Goal: Task Accomplishment & Management: Manage account settings

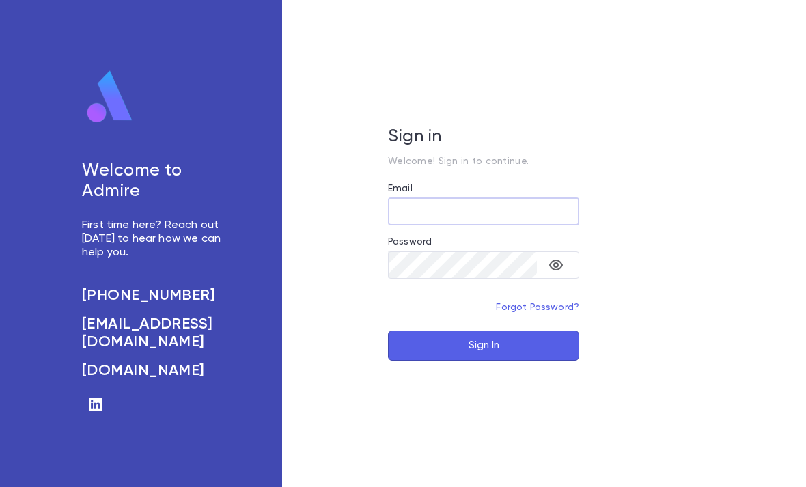
type input "**********"
click at [484, 361] on button "Sign In" at bounding box center [483, 346] width 191 height 30
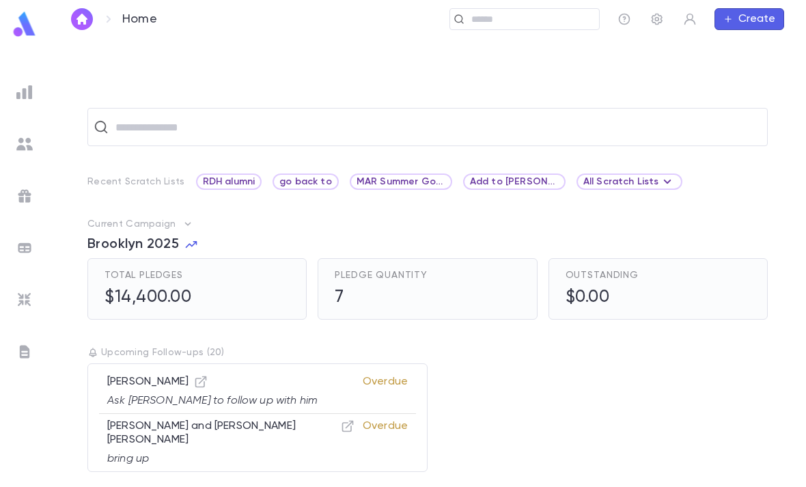
click at [506, 24] on input "text" at bounding box center [530, 19] width 126 height 13
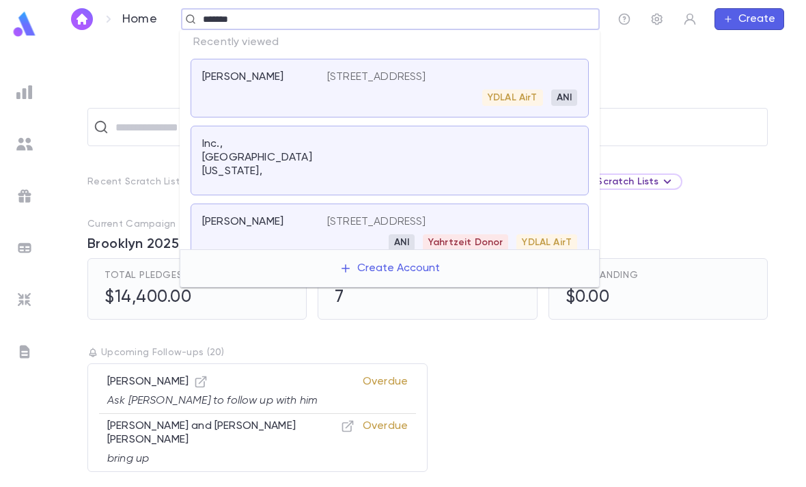
type input "********"
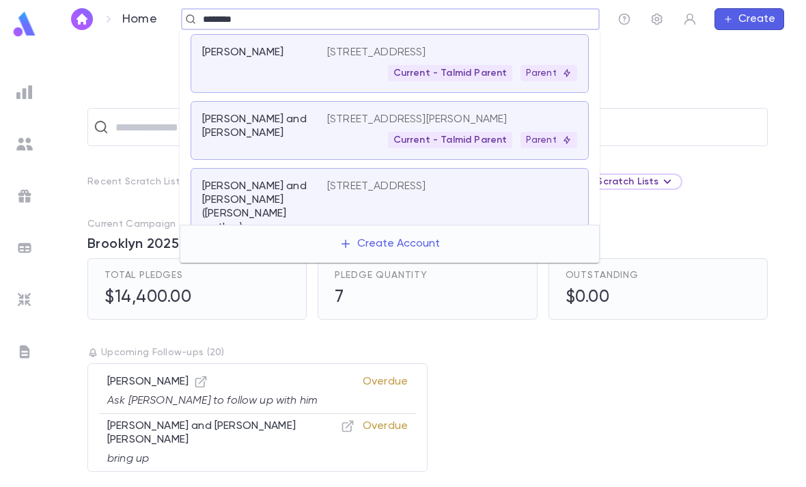
click at [320, 131] on div "Czegledi, Naama and Naama" at bounding box center [264, 131] width 125 height 36
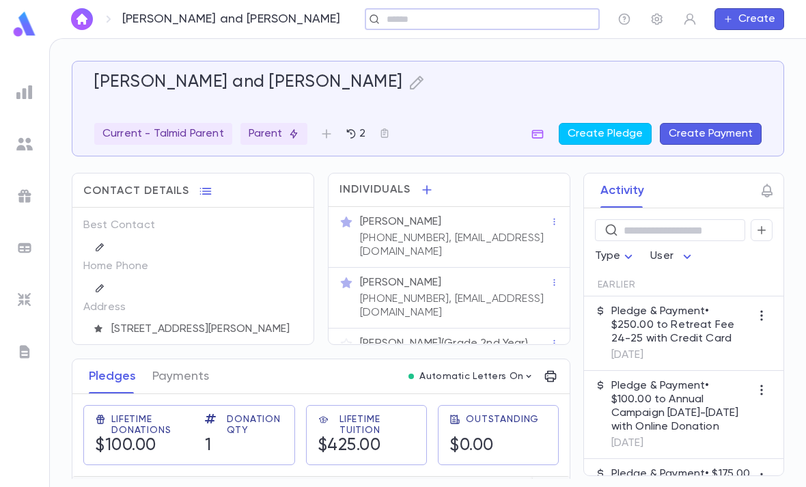
click at [557, 278] on icon "button" at bounding box center [555, 283] width 10 height 10
click at [493, 267] on div at bounding box center [403, 243] width 806 height 487
click at [480, 276] on div "[PERSON_NAME]" at bounding box center [455, 283] width 190 height 14
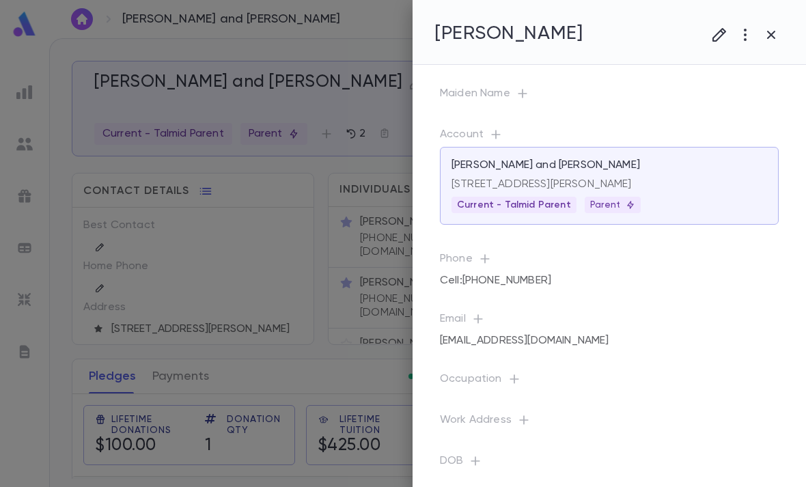
click at [750, 31] on icon "button" at bounding box center [745, 35] width 16 height 16
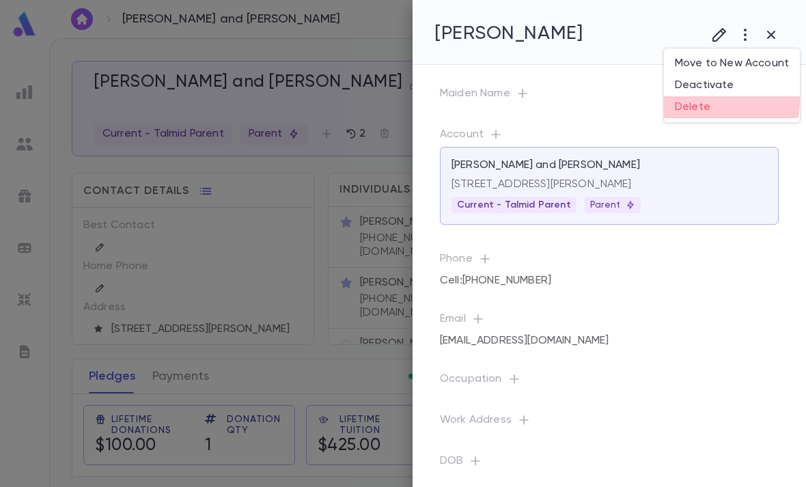
click at [730, 103] on li "Delete" at bounding box center [732, 107] width 136 height 22
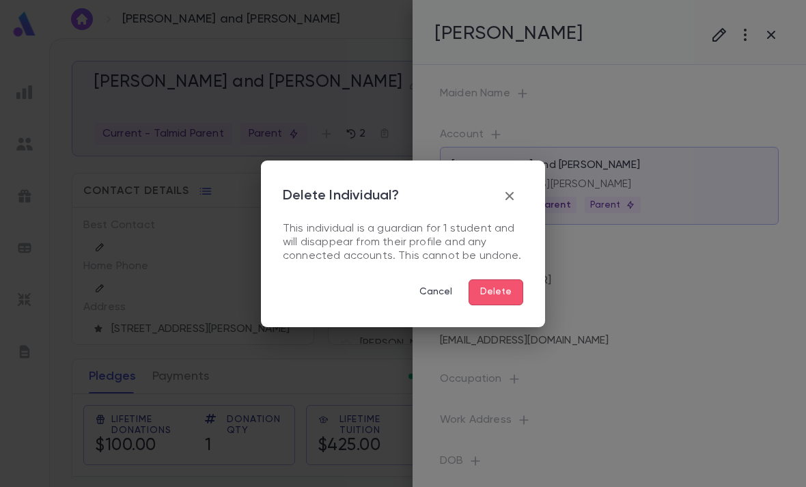
click at [514, 296] on button "Delete" at bounding box center [496, 292] width 55 height 26
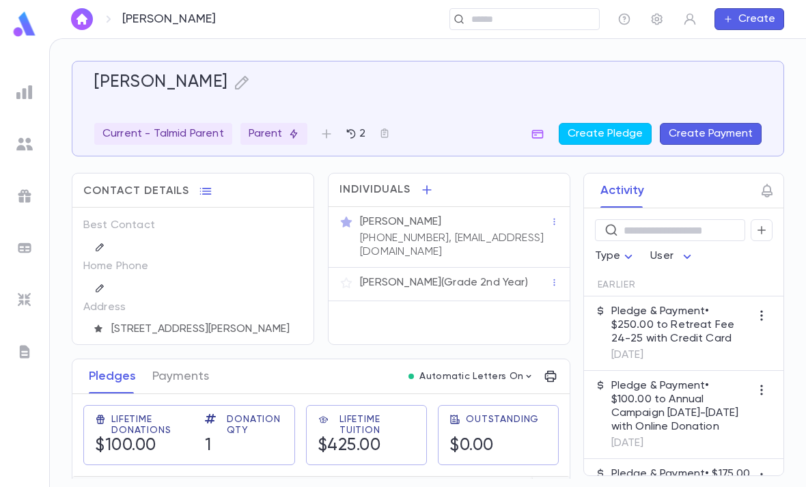
click at [495, 227] on div "[PERSON_NAME]" at bounding box center [455, 222] width 190 height 14
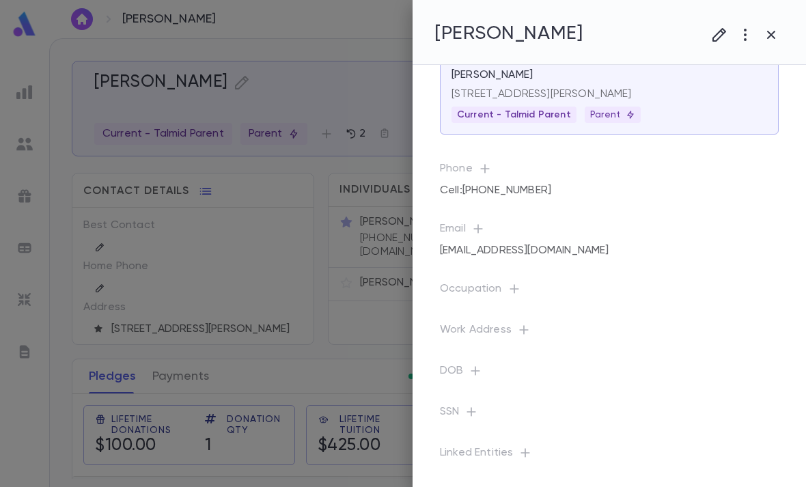
scroll to position [49, 0]
click at [333, 396] on div at bounding box center [403, 243] width 806 height 487
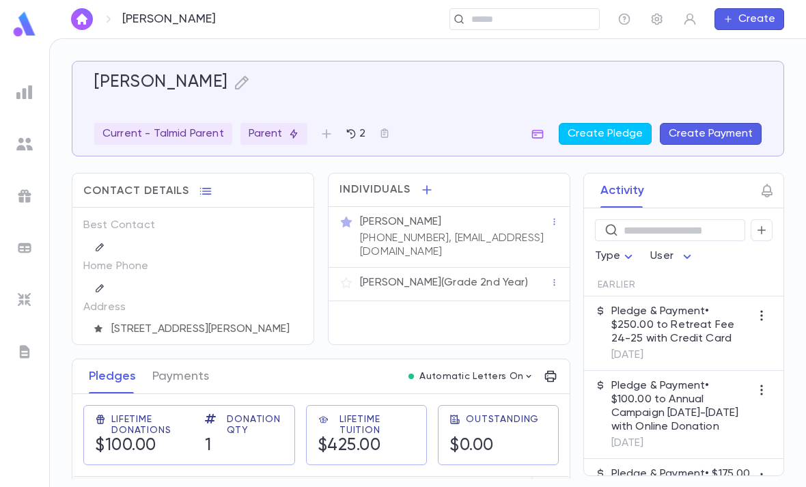
click at [435, 276] on p "[PERSON_NAME] (Grade 2nd Year)" at bounding box center [444, 283] width 168 height 14
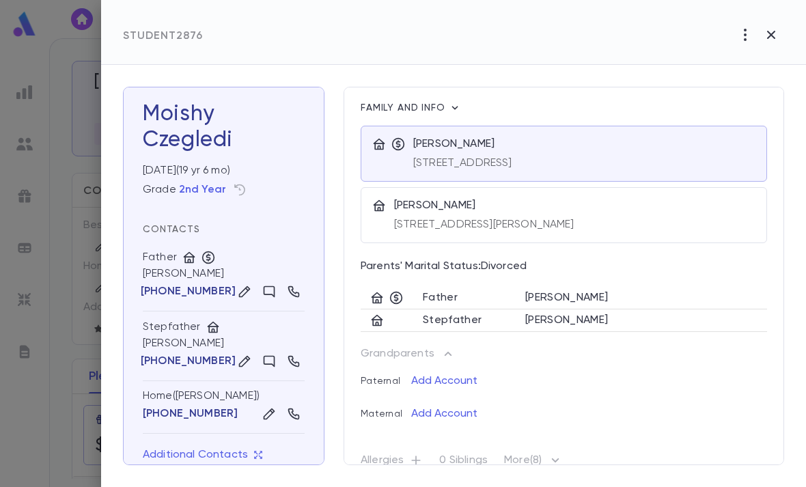
click at [169, 335] on div "Stepfather" at bounding box center [224, 328] width 162 height 17
click at [66, 314] on div at bounding box center [403, 243] width 806 height 487
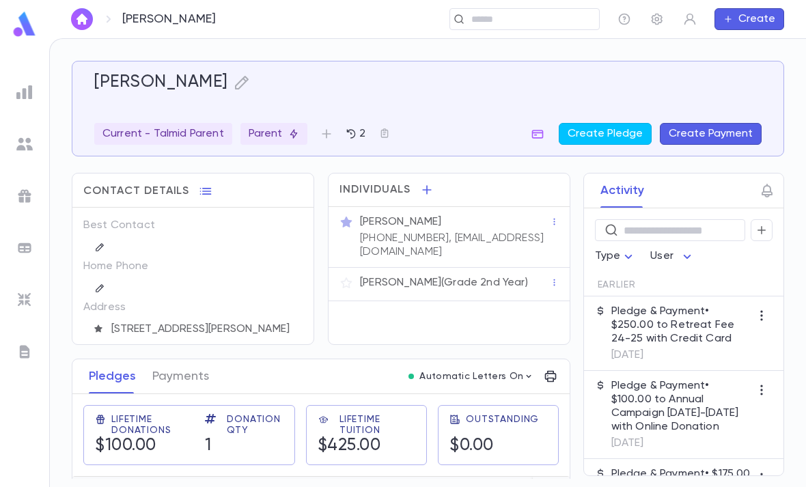
click at [411, 241] on p "[PHONE_NUMBER], [EMAIL_ADDRESS][DOMAIN_NAME]" at bounding box center [455, 245] width 190 height 27
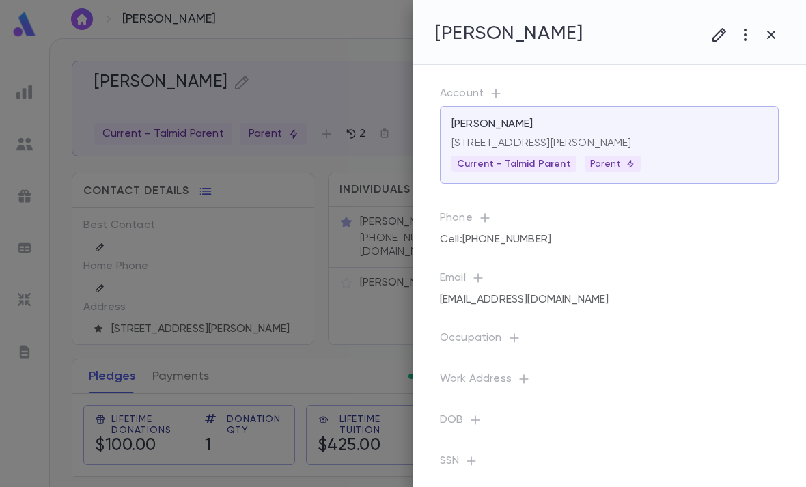
click at [732, 34] on button "button" at bounding box center [720, 35] width 26 height 26
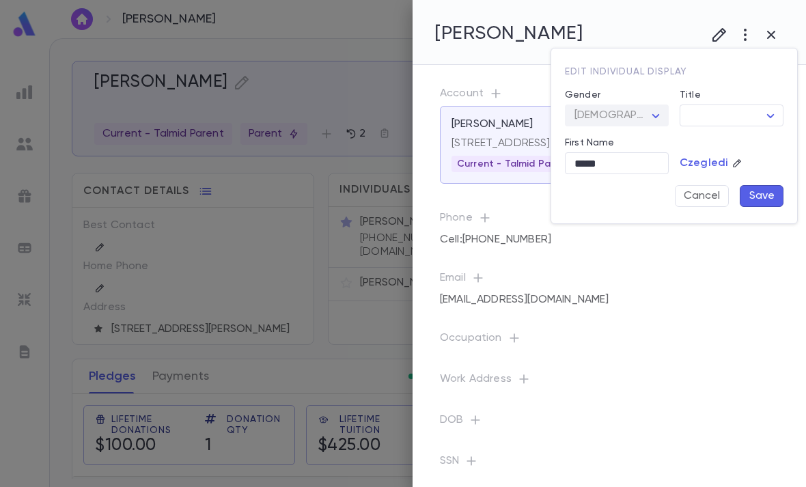
click at [651, 116] on div "Male" at bounding box center [617, 115] width 104 height 21
click at [707, 206] on button "Cancel" at bounding box center [702, 196] width 54 height 22
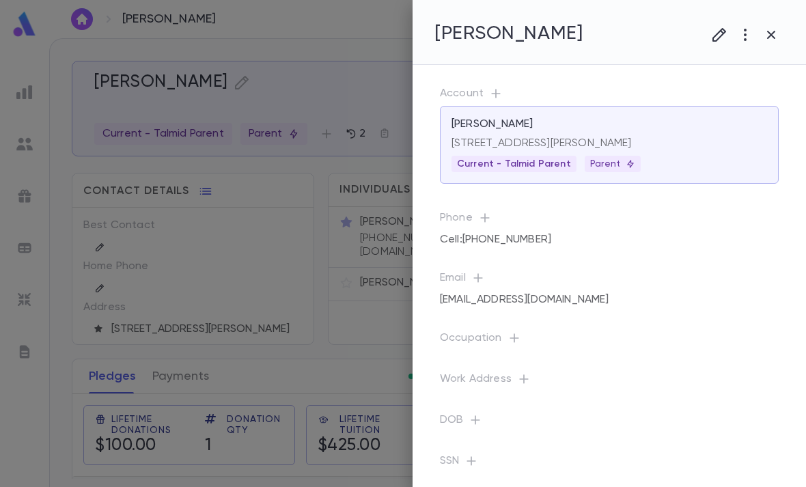
click at [743, 46] on button "button" at bounding box center [746, 35] width 26 height 26
click at [756, 195] on div at bounding box center [403, 243] width 806 height 487
click at [750, 237] on div "Cell : (845) 642-7014" at bounding box center [609, 239] width 339 height 19
click at [337, 250] on div at bounding box center [403, 243] width 806 height 487
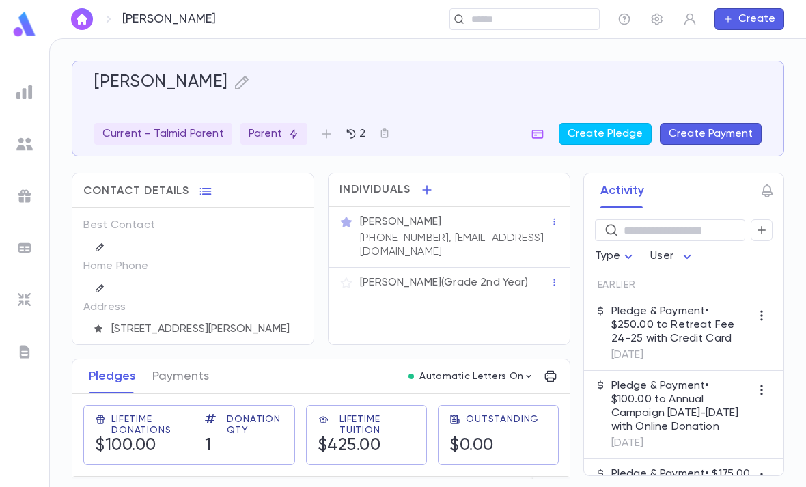
click at [468, 232] on p "[PHONE_NUMBER], [EMAIL_ADDRESS][DOMAIN_NAME]" at bounding box center [455, 245] width 190 height 27
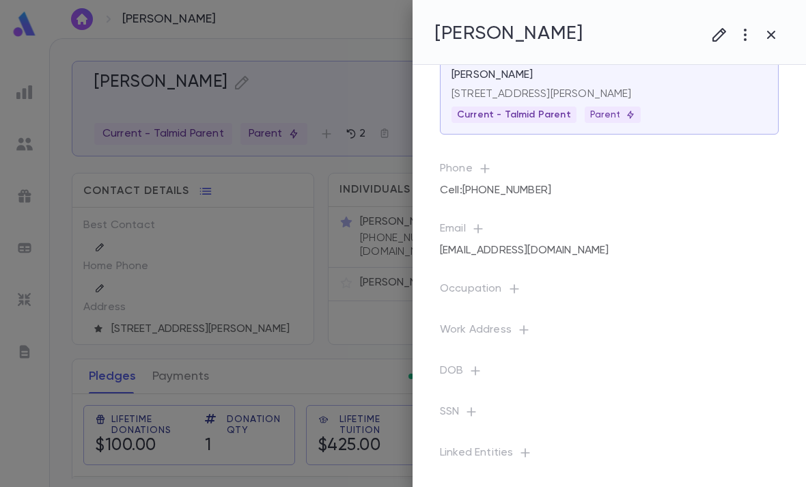
click at [610, 107] on div "Parent" at bounding box center [613, 115] width 57 height 16
click at [653, 150] on p "Moishy Czegledi , Grade 2nd Year" at bounding box center [681, 149] width 168 height 19
click at [711, 36] on div at bounding box center [403, 243] width 806 height 487
click at [724, 39] on icon "button" at bounding box center [719, 35] width 16 height 16
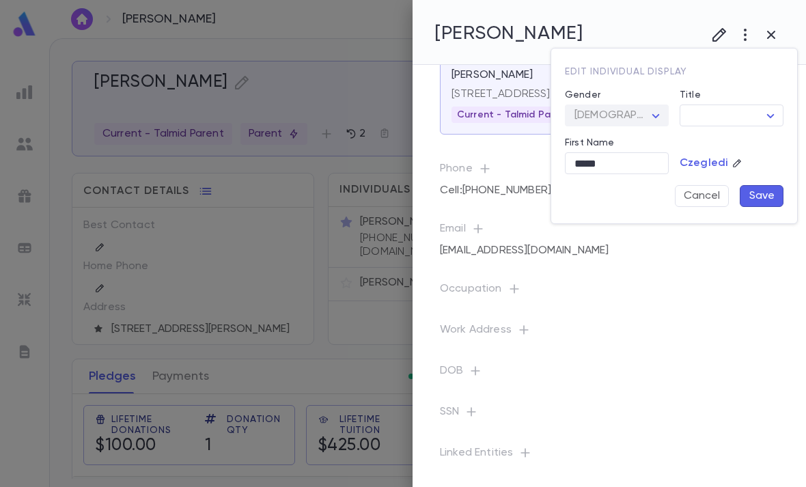
click at [734, 114] on body "Czegledi, Naama ​ Create Czegledi, Naama Current - Talmid Parent Parent 2 Creat…" at bounding box center [403, 262] width 806 height 449
click at [699, 331] on div at bounding box center [403, 243] width 806 height 487
click at [700, 322] on div at bounding box center [403, 243] width 806 height 487
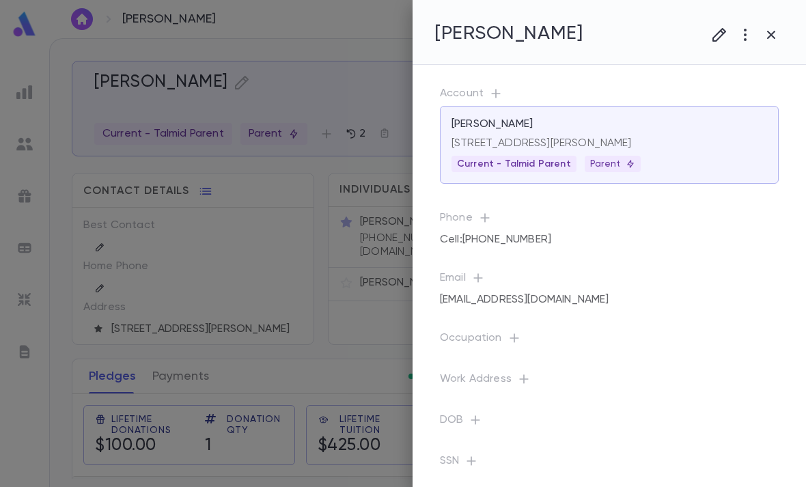
scroll to position [0, 0]
click at [616, 249] on div "Cell : (845) 642-7014" at bounding box center [609, 239] width 339 height 19
copy div "[PHONE_NUMBER]"
click at [340, 283] on div at bounding box center [403, 243] width 806 height 487
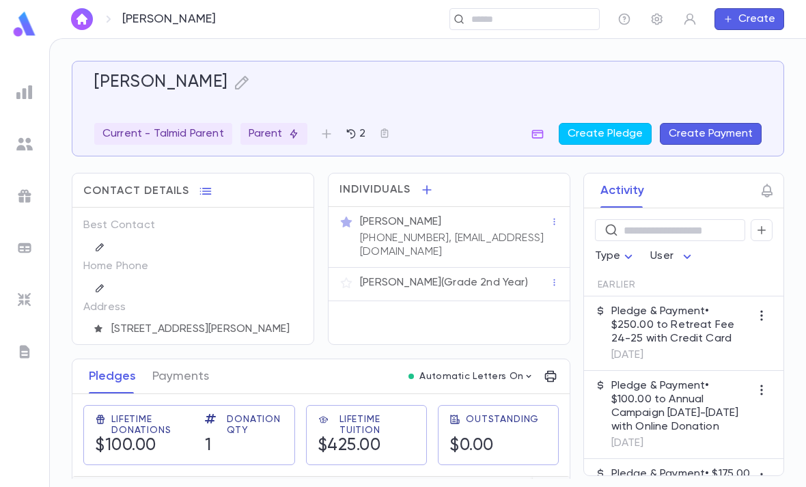
click at [249, 77] on icon "button" at bounding box center [242, 82] width 16 height 16
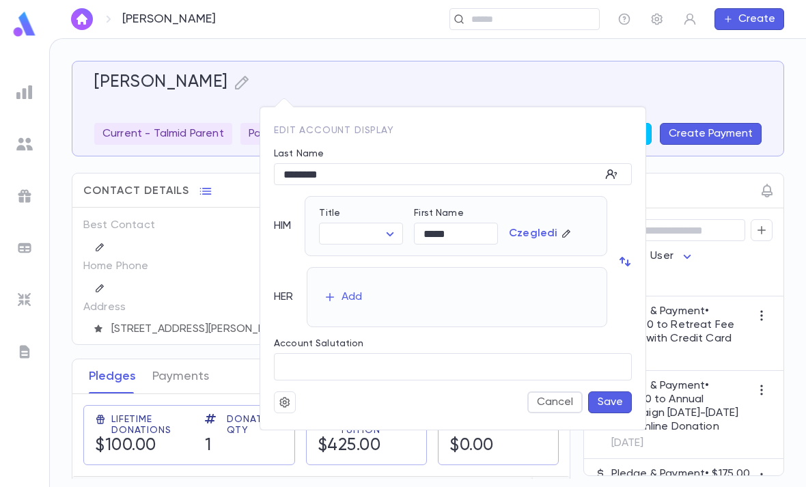
click at [336, 291] on icon "button" at bounding box center [330, 297] width 12 height 12
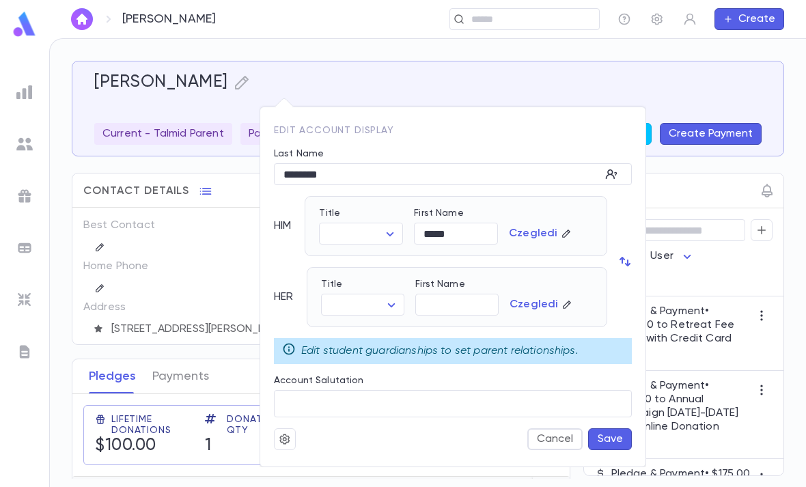
click at [459, 301] on input "First Name" at bounding box center [456, 305] width 83 height 21
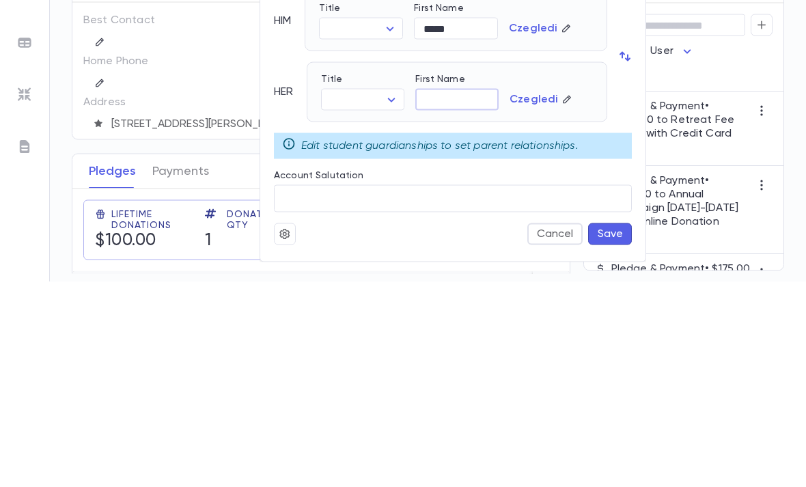
paste input "**********"
click at [454, 295] on input "**********" at bounding box center [456, 305] width 83 height 21
click at [481, 295] on input "*****" at bounding box center [456, 305] width 83 height 21
type input "*"
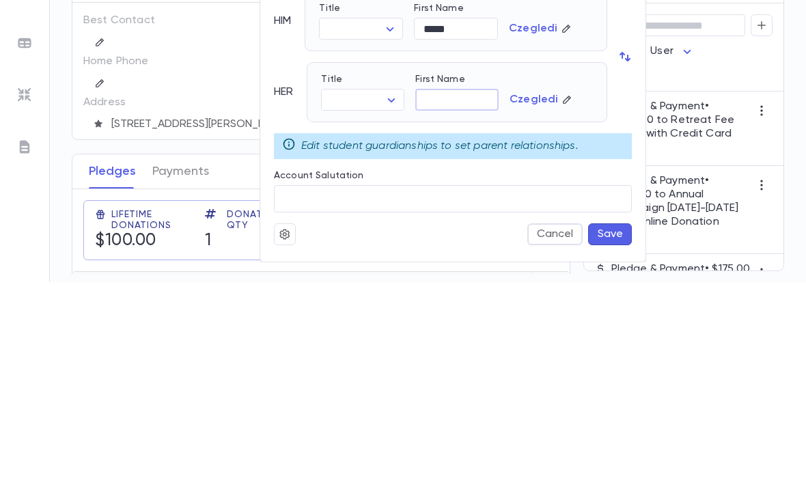
click at [439, 223] on input "*****" at bounding box center [456, 233] width 84 height 21
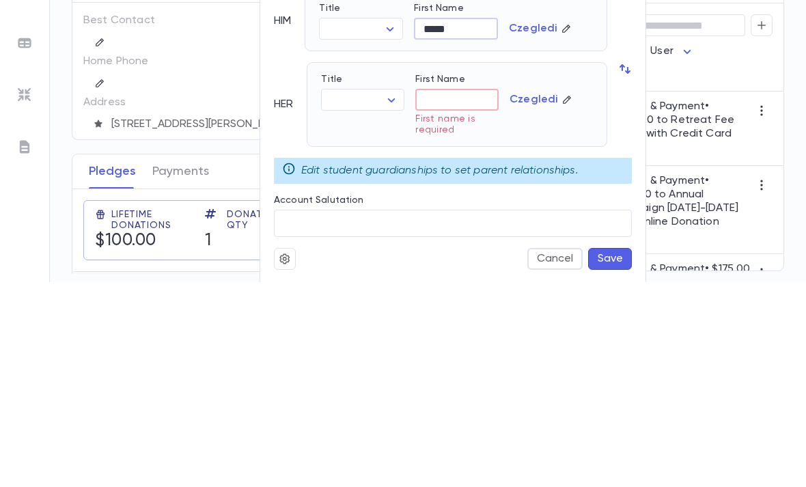
click at [448, 295] on input "First Name" at bounding box center [456, 305] width 83 height 21
click at [442, 295] on input "First Name" at bounding box center [456, 305] width 83 height 21
paste input "*****"
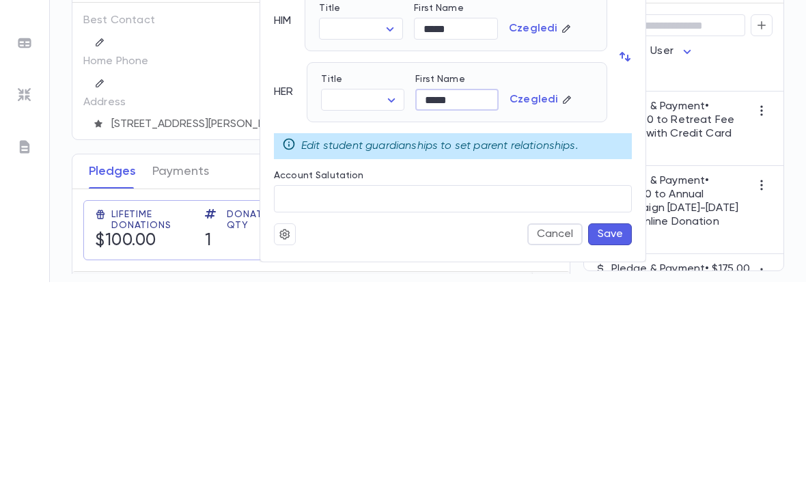
type input "*****"
click at [392, 102] on body "Czegledi, Naama ​ Create Czegledi, Naama Current - Talmid Parent Parent 2 Creat…" at bounding box center [403, 262] width 806 height 449
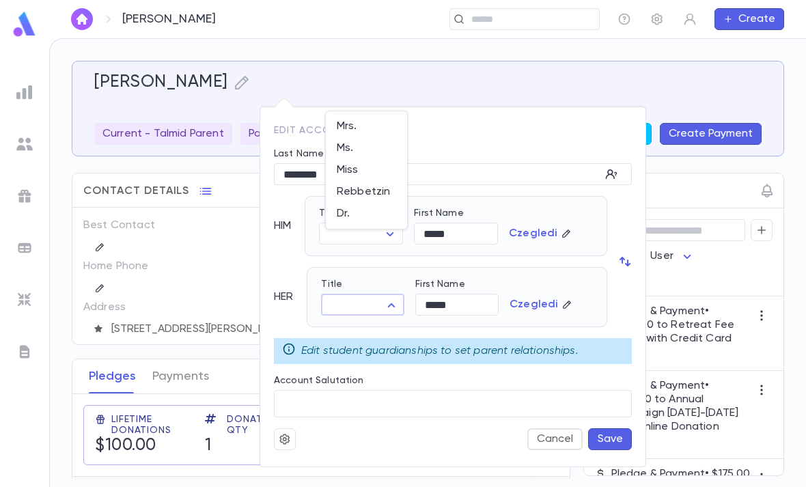
click at [348, 124] on span "Mrs." at bounding box center [366, 127] width 59 height 14
type input "****"
click at [604, 435] on button "Save" at bounding box center [610, 439] width 44 height 22
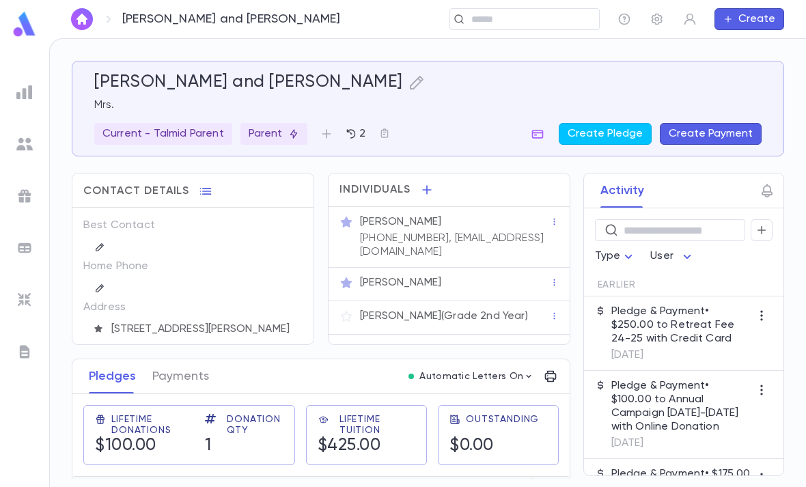
click at [480, 232] on p "[PHONE_NUMBER], [EMAIL_ADDRESS][DOMAIN_NAME]" at bounding box center [455, 245] width 190 height 27
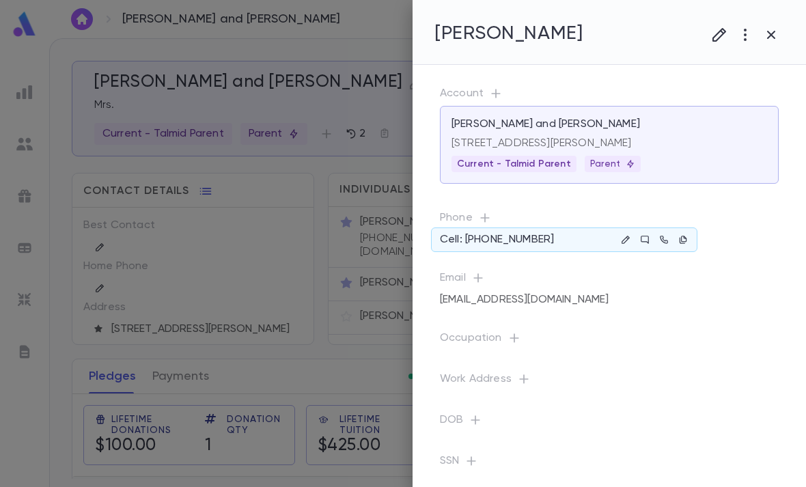
click at [484, 241] on p "Cell: (845) 642-7014" at bounding box center [497, 240] width 114 height 14
click at [494, 238] on p "Cell: (845) 642-7014" at bounding box center [497, 240] width 114 height 14
click at [683, 236] on icon "button" at bounding box center [683, 240] width 7 height 8
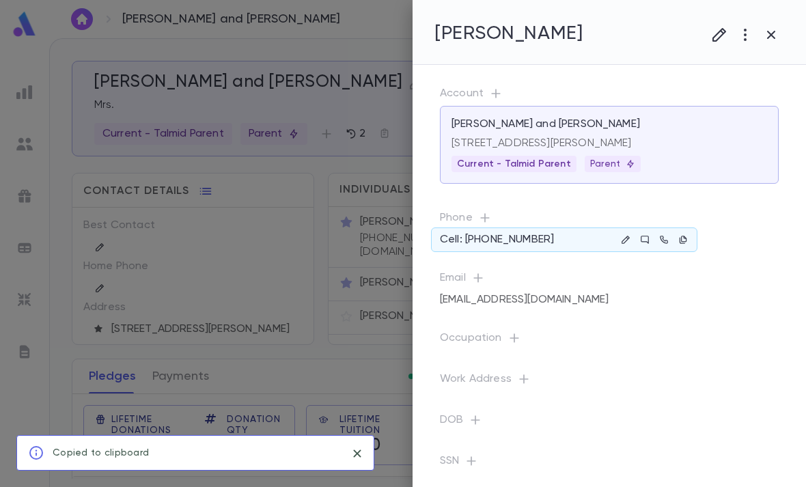
click at [344, 173] on div at bounding box center [403, 243] width 806 height 487
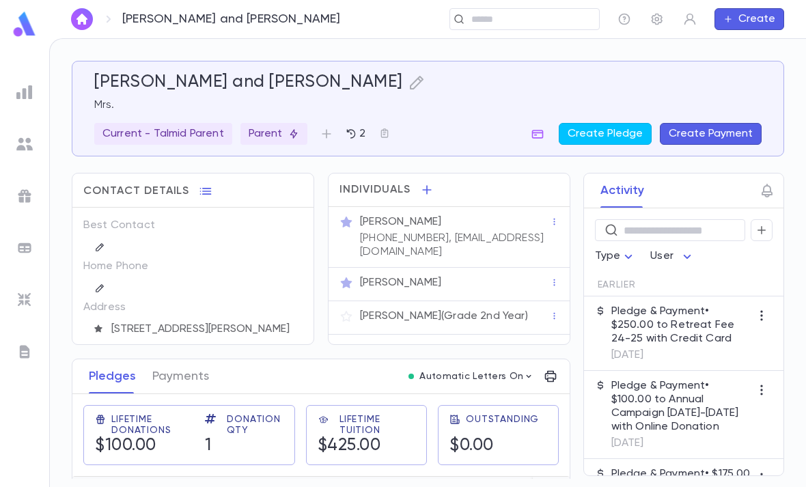
scroll to position [0, 0]
click at [478, 276] on div "[PERSON_NAME]" at bounding box center [455, 283] width 190 height 14
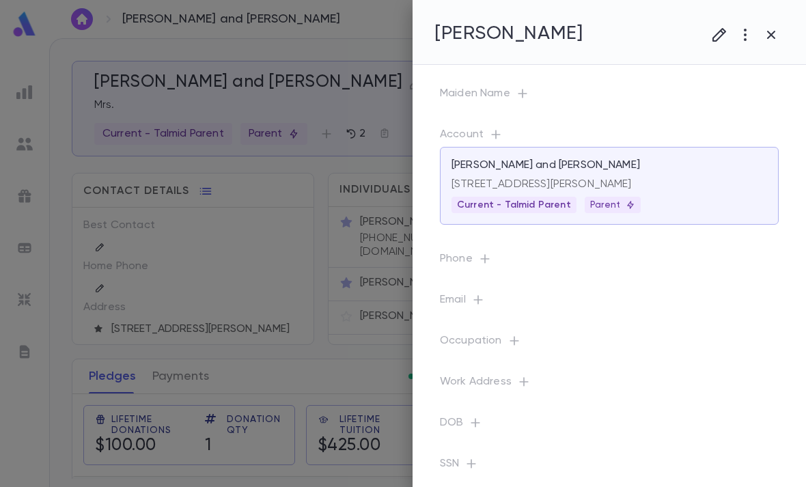
click at [476, 247] on div "Phone" at bounding box center [598, 250] width 361 height 41
click at [487, 260] on icon "button" at bounding box center [485, 259] width 14 height 14
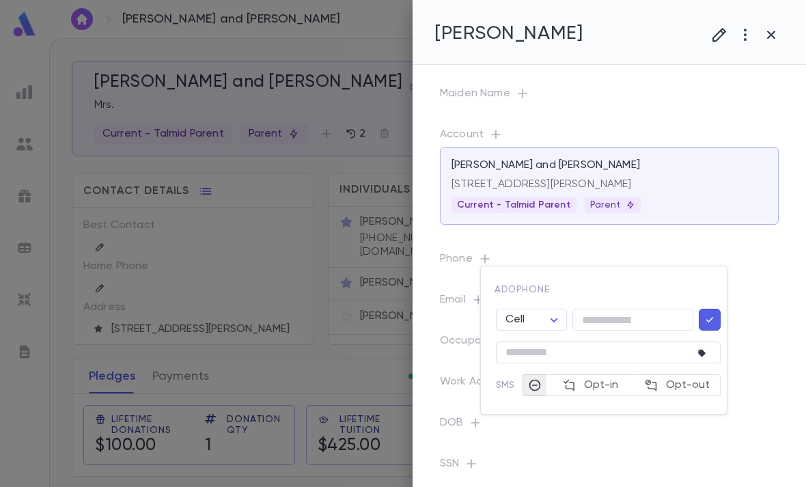
click at [619, 321] on input "tel" at bounding box center [633, 320] width 121 height 21
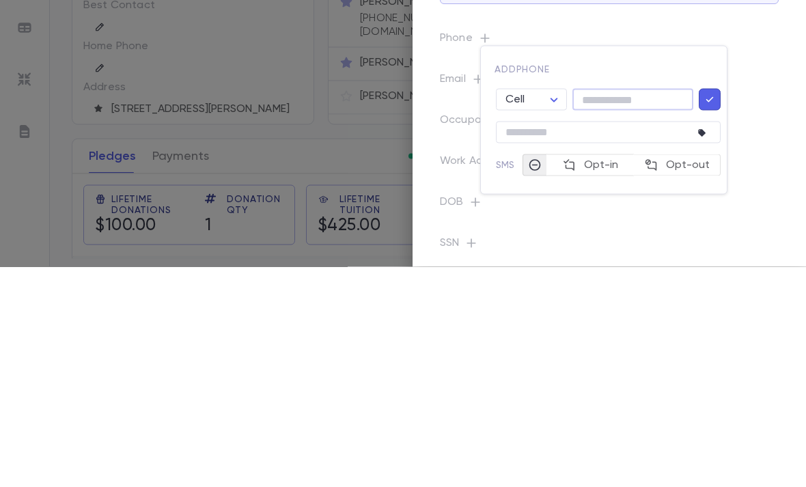
paste input "**********"
type input "**********"
click at [708, 313] on icon "button" at bounding box center [710, 320] width 12 height 14
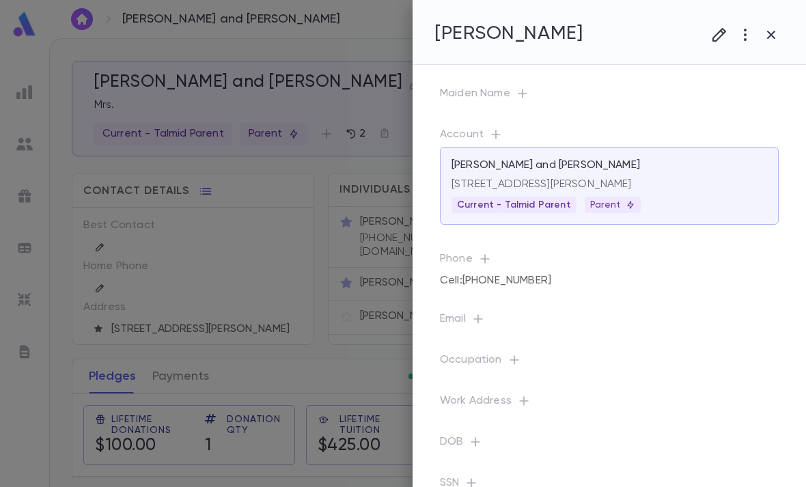
click at [365, 148] on div at bounding box center [403, 243] width 806 height 487
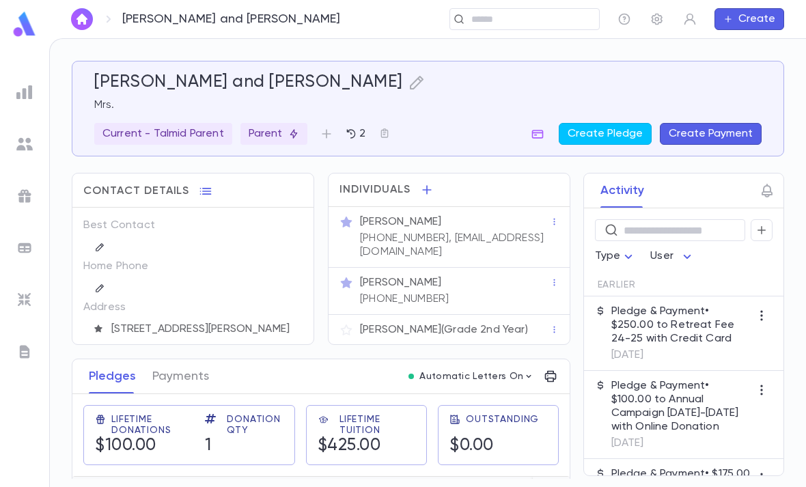
click at [428, 232] on p "[PHONE_NUMBER], [EMAIL_ADDRESS][DOMAIN_NAME]" at bounding box center [455, 245] width 190 height 27
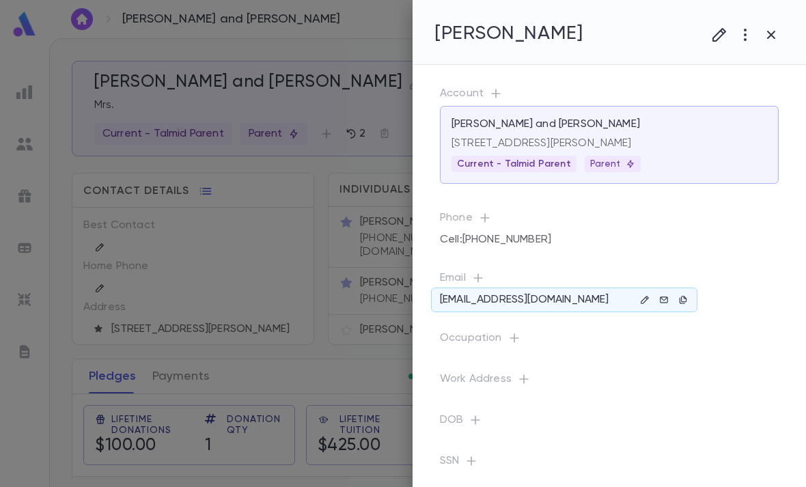
click at [690, 292] on button "button" at bounding box center [683, 300] width 16 height 16
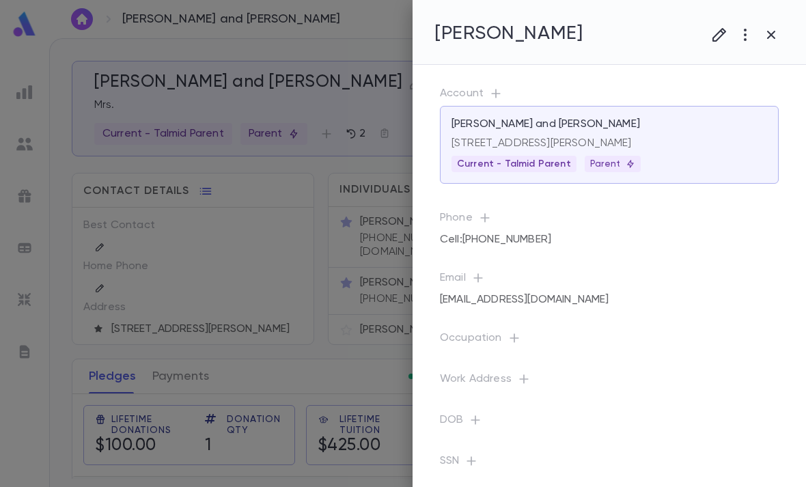
click at [351, 136] on div at bounding box center [403, 243] width 806 height 487
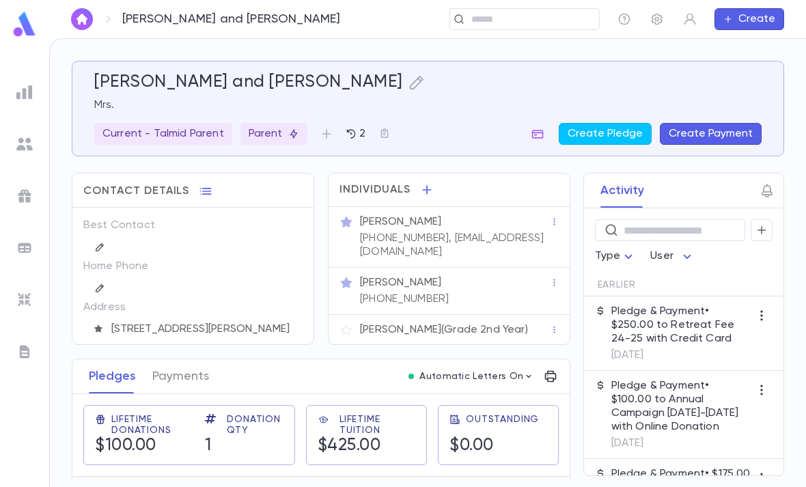
click at [462, 229] on div "[PHONE_NUMBER], [EMAIL_ADDRESS][DOMAIN_NAME]" at bounding box center [453, 244] width 193 height 30
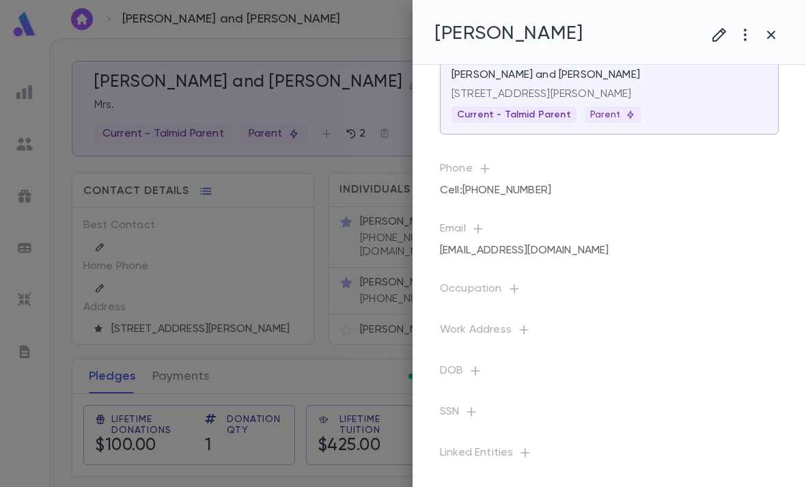
scroll to position [49, 0]
click at [366, 225] on div at bounding box center [403, 243] width 806 height 487
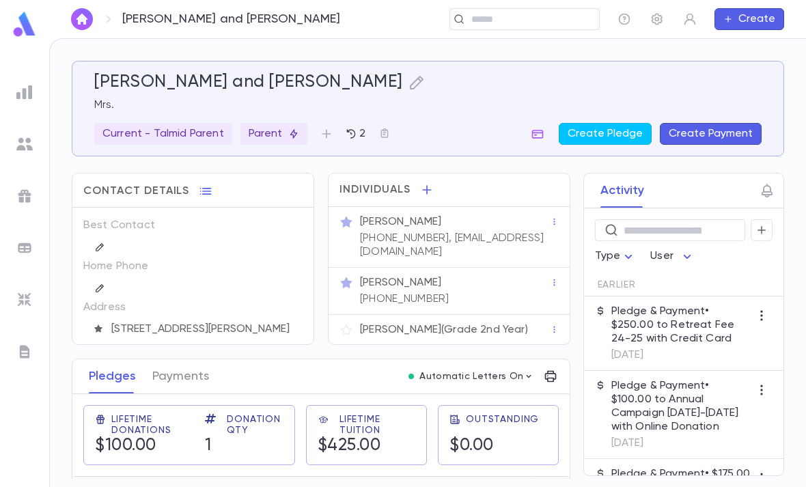
click at [398, 276] on p "[PERSON_NAME]" at bounding box center [400, 283] width 81 height 14
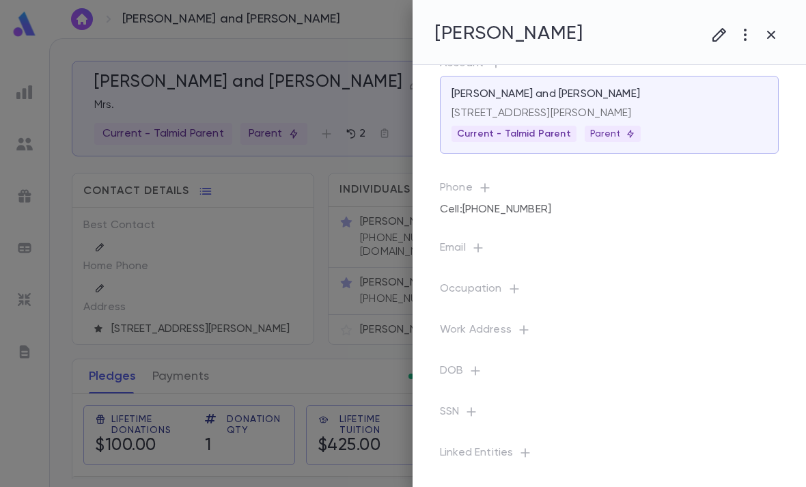
scroll to position [71, 0]
click at [478, 244] on icon "button" at bounding box center [479, 248] width 14 height 14
click at [557, 303] on input "text" at bounding box center [599, 306] width 216 height 21
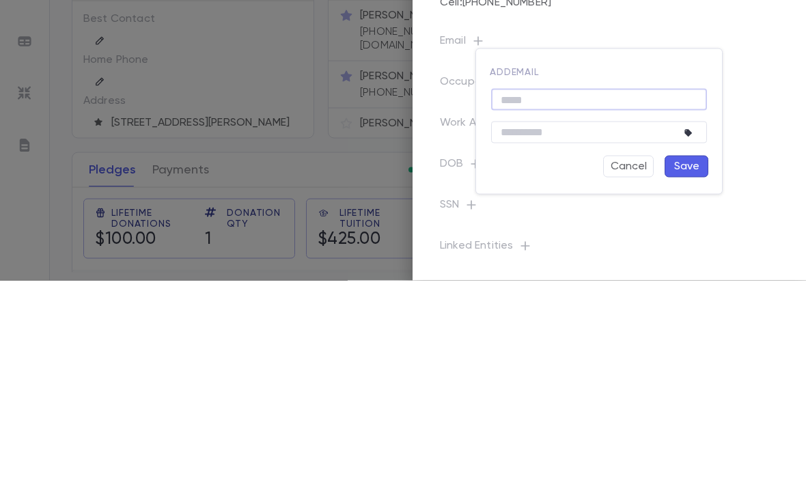
click at [551, 296] on input "text" at bounding box center [599, 306] width 216 height 21
paste input "**********"
type input "**********"
click at [694, 362] on button "Save" at bounding box center [687, 373] width 44 height 22
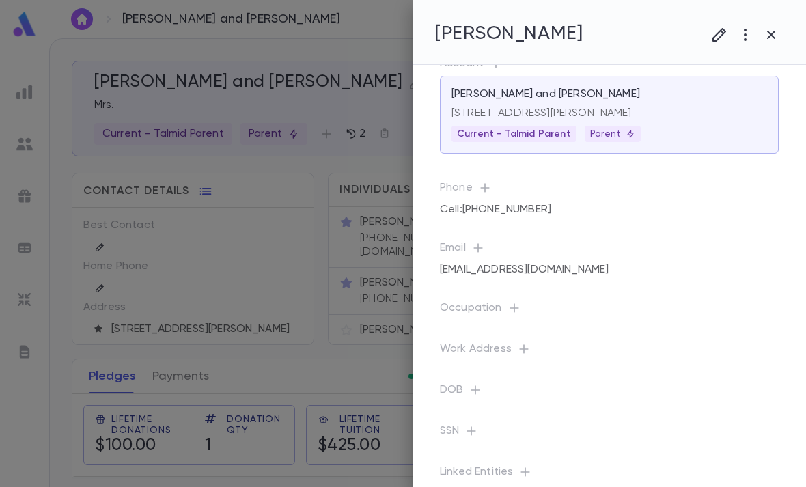
click at [355, 139] on div at bounding box center [403, 243] width 806 height 487
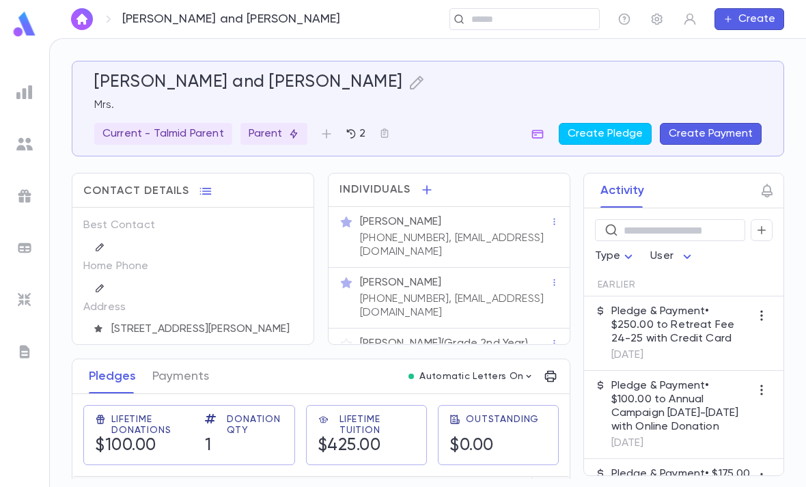
click at [502, 215] on div "[PERSON_NAME]" at bounding box center [455, 222] width 190 height 14
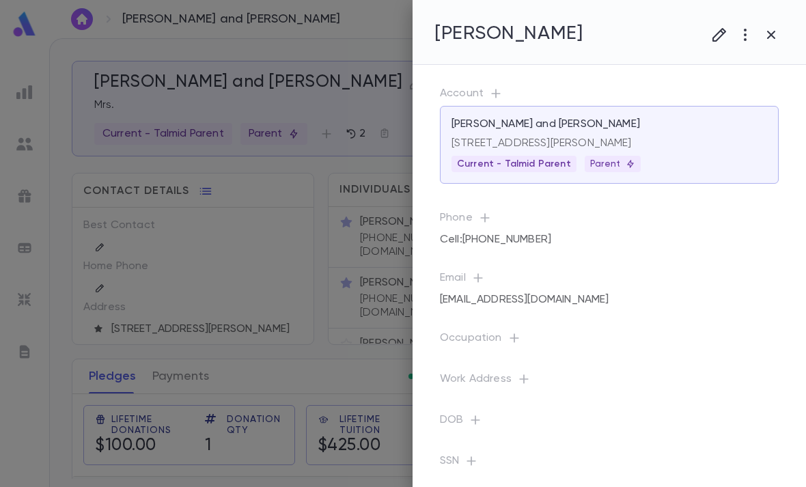
click at [319, 255] on div at bounding box center [403, 243] width 806 height 487
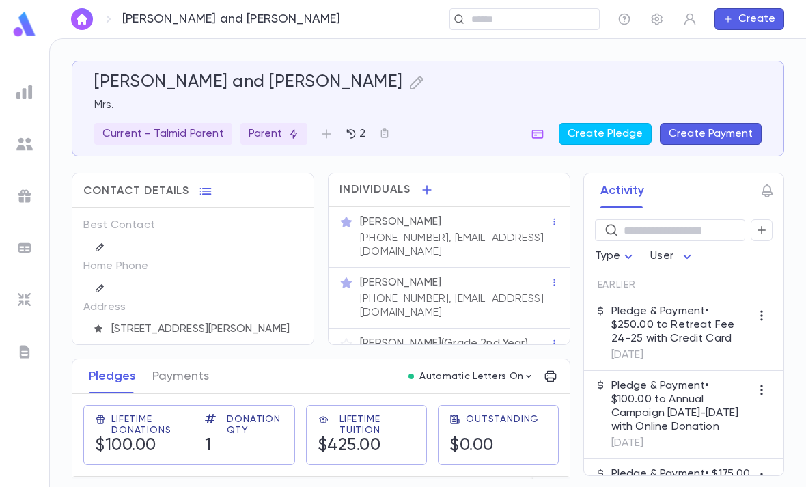
click at [420, 337] on p "[PERSON_NAME] (Grade 2nd Year)" at bounding box center [444, 344] width 168 height 14
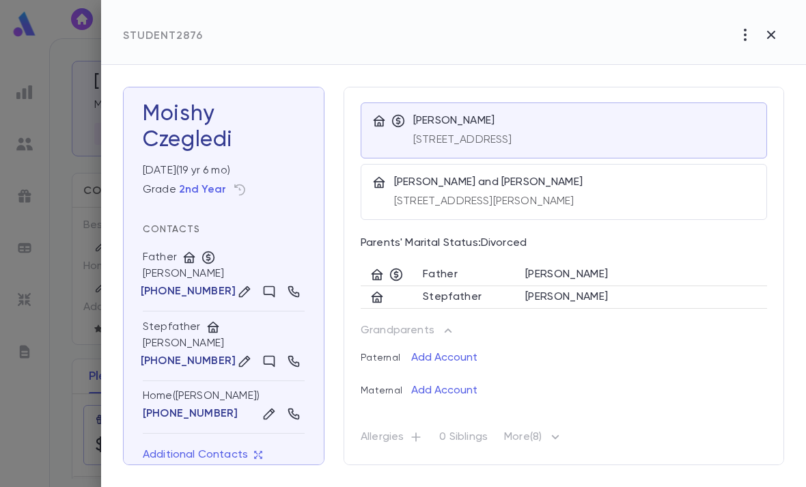
scroll to position [23, 0]
click at [241, 130] on button "button" at bounding box center [244, 141] width 22 height 22
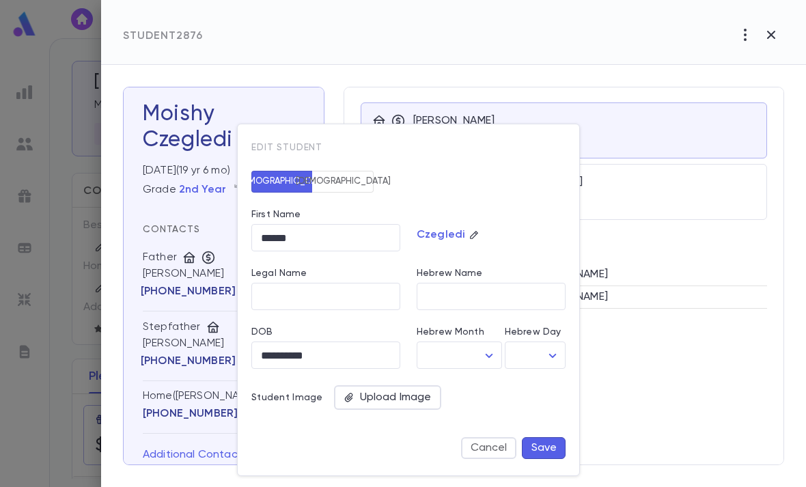
click at [161, 217] on div at bounding box center [403, 243] width 806 height 487
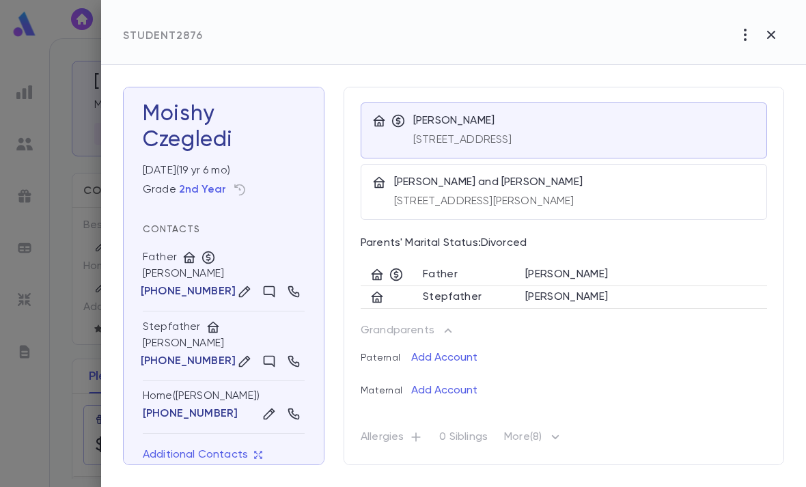
click at [420, 178] on p "Czegledi, Naama and Naama" at bounding box center [488, 183] width 189 height 14
click at [453, 297] on td "Stepfather" at bounding box center [470, 297] width 103 height 23
click at [448, 295] on td "Stepfather" at bounding box center [470, 297] width 103 height 23
click at [445, 300] on td "Stepfather" at bounding box center [470, 297] width 103 height 23
click at [44, 124] on div at bounding box center [403, 243] width 806 height 487
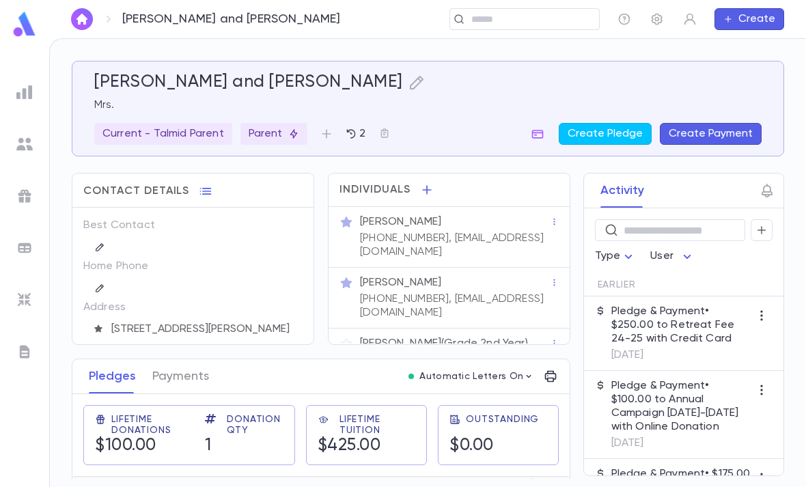
click at [523, 215] on div "[PERSON_NAME]" at bounding box center [455, 222] width 190 height 14
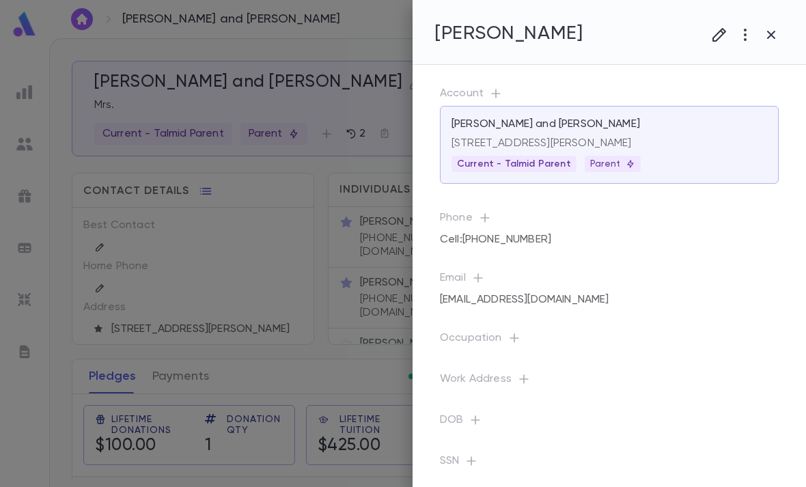
click at [348, 300] on div at bounding box center [403, 243] width 806 height 487
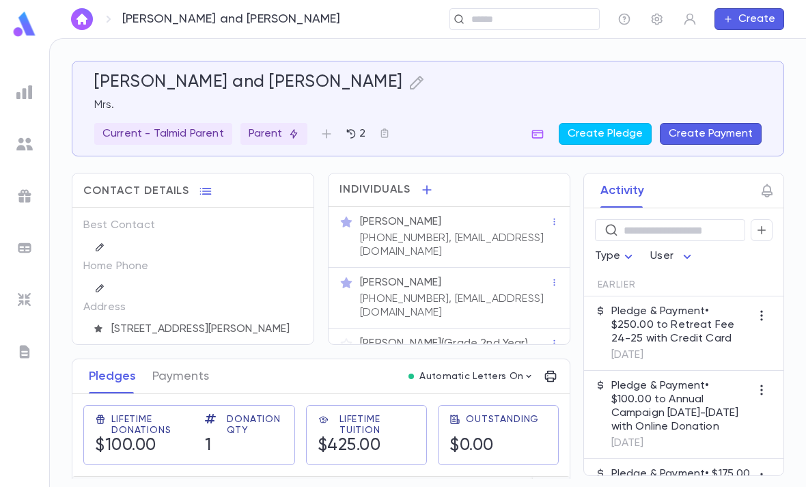
click at [409, 74] on icon "button" at bounding box center [417, 82] width 16 height 16
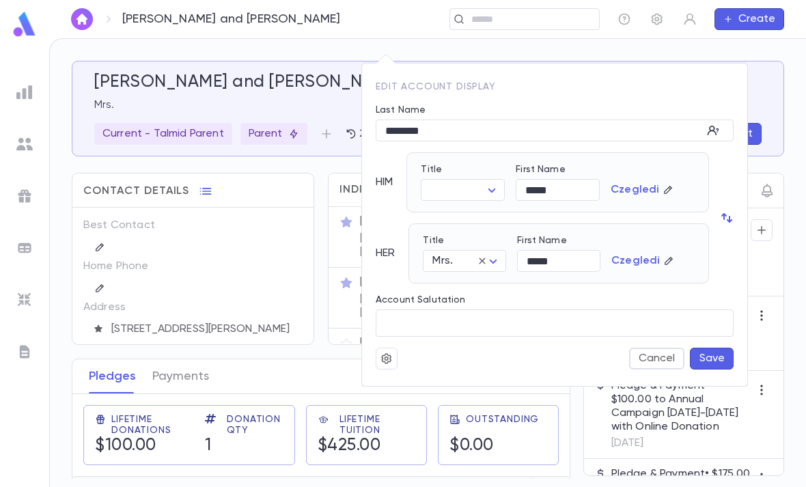
click at [559, 269] on input "*****" at bounding box center [558, 261] width 83 height 21
click at [218, 387] on div at bounding box center [403, 243] width 806 height 487
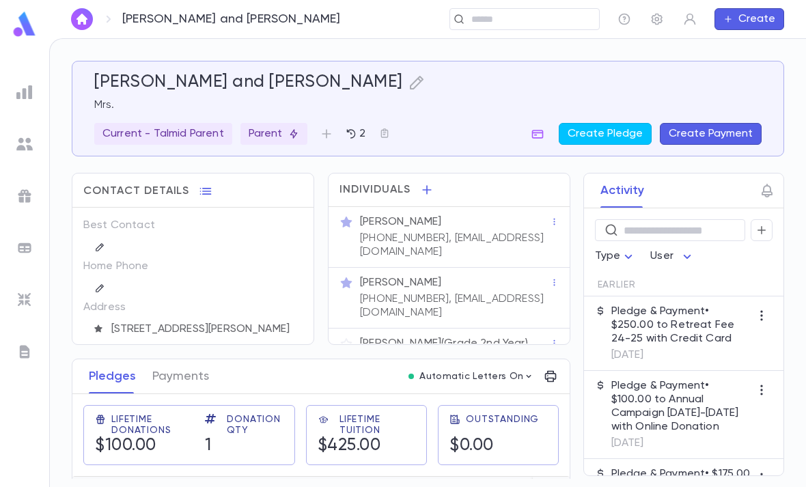
click at [509, 207] on div "Naama Czegledi (845) 642-7014, namrayli18@aol.com" at bounding box center [449, 237] width 241 height 61
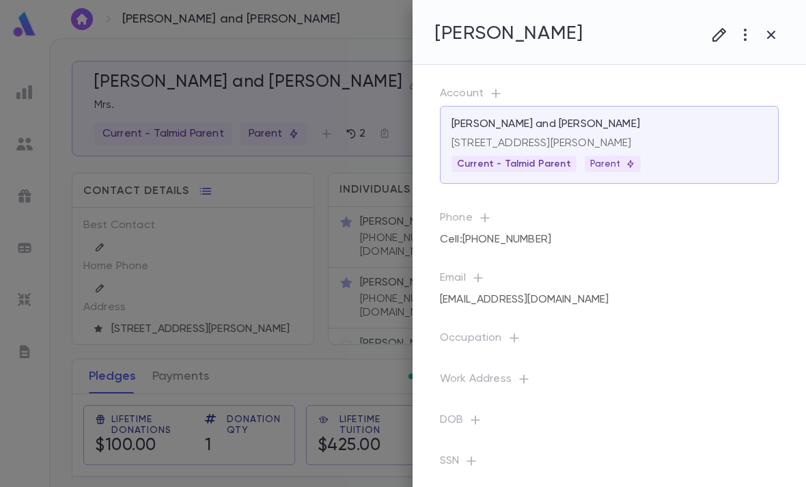
click at [739, 36] on icon "button" at bounding box center [745, 35] width 16 height 16
click at [726, 106] on li "Delete" at bounding box center [732, 107] width 136 height 22
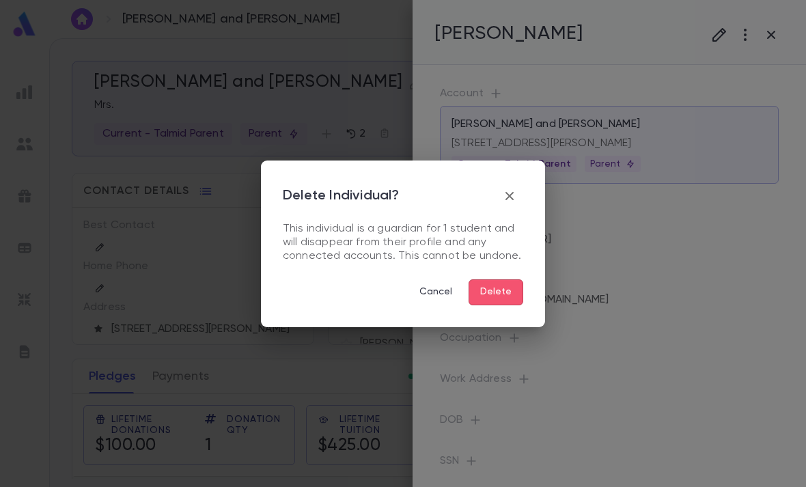
click at [508, 294] on button "Delete" at bounding box center [496, 292] width 55 height 26
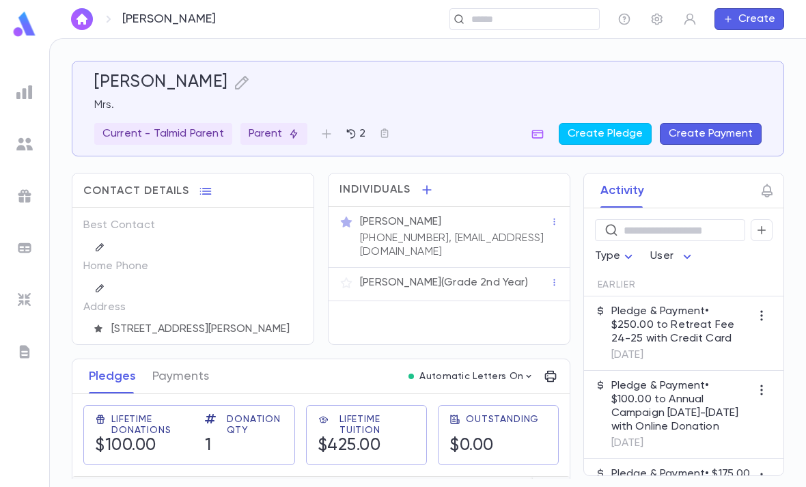
click at [485, 276] on p "[PERSON_NAME] (Grade 2nd Year)" at bounding box center [444, 283] width 168 height 14
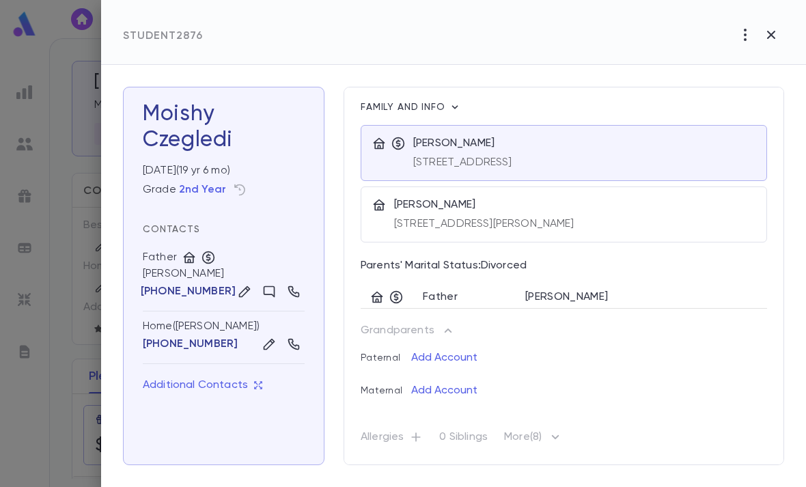
scroll to position [1, 0]
click at [238, 287] on icon "button" at bounding box center [245, 292] width 14 height 14
click at [560, 213] on div "[STREET_ADDRESS][PERSON_NAME]" at bounding box center [574, 221] width 361 height 19
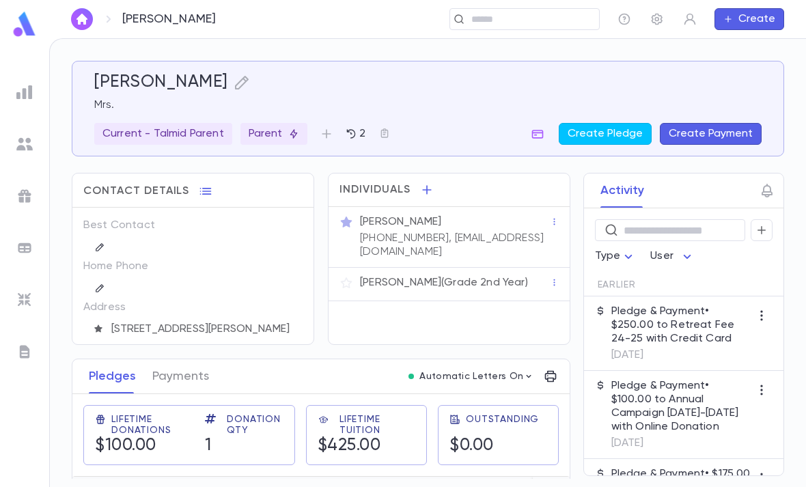
click at [498, 229] on div "[PHONE_NUMBER], [EMAIL_ADDRESS][DOMAIN_NAME]" at bounding box center [453, 244] width 193 height 30
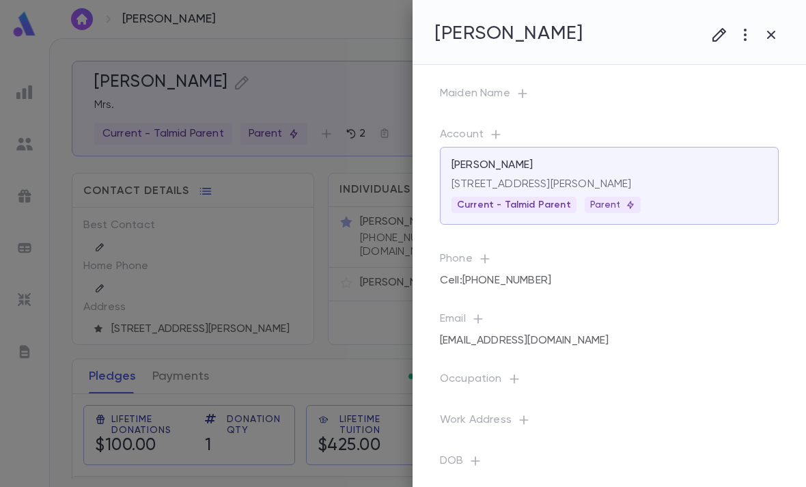
click at [713, 33] on icon "button" at bounding box center [719, 35] width 16 height 16
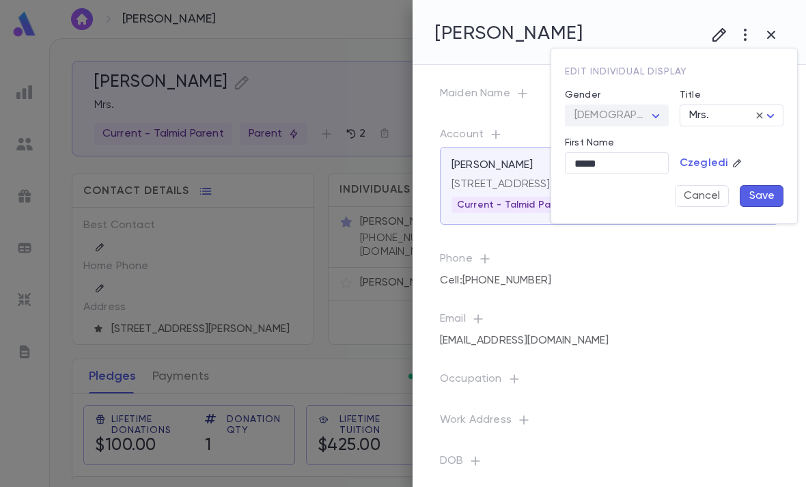
click at [281, 122] on div at bounding box center [403, 243] width 806 height 487
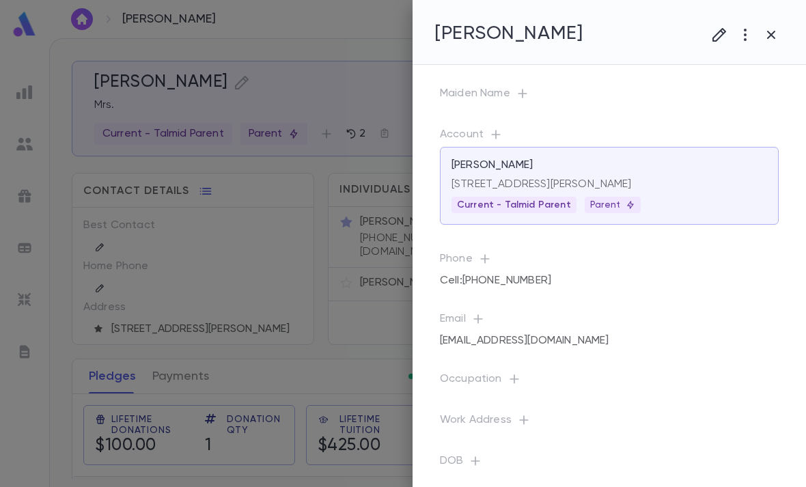
click at [257, 74] on div at bounding box center [403, 243] width 806 height 487
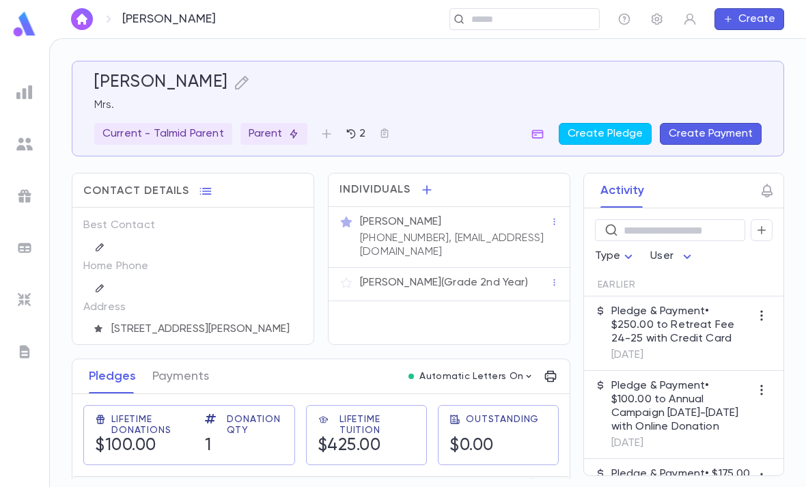
click at [250, 79] on icon "button" at bounding box center [242, 82] width 16 height 16
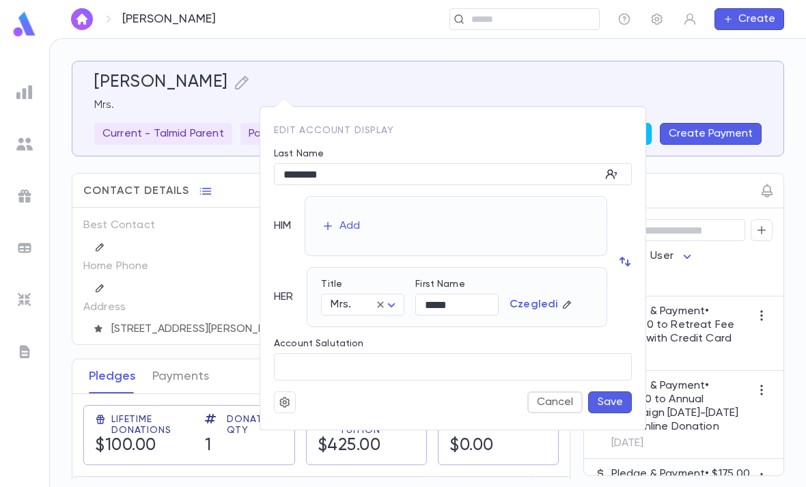
click at [357, 227] on div "Add" at bounding box center [350, 226] width 21 height 14
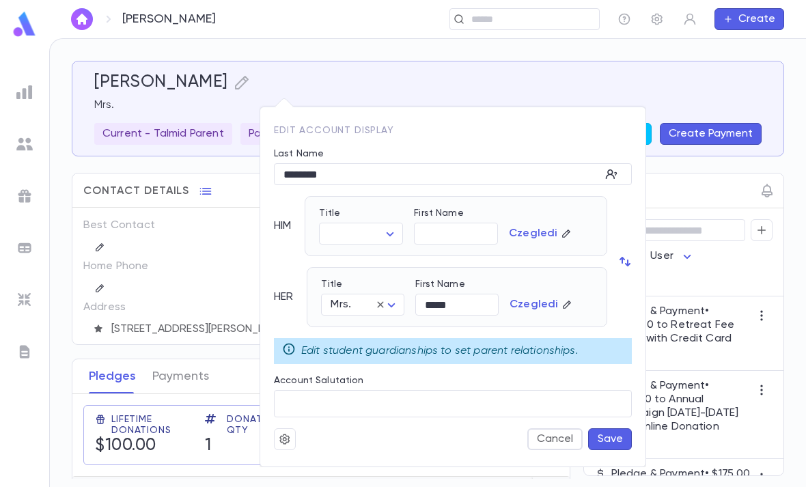
click at [467, 354] on p "Edit student guardianships to set parent relationships." at bounding box center [439, 351] width 277 height 14
click at [552, 436] on button "Cancel" at bounding box center [555, 439] width 55 height 22
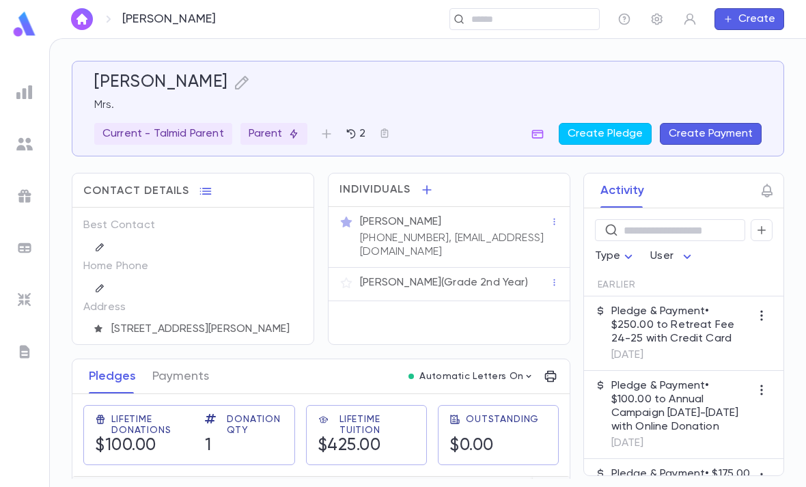
click at [454, 273] on div "[PERSON_NAME] (Grade 2nd Year)" at bounding box center [453, 281] width 193 height 16
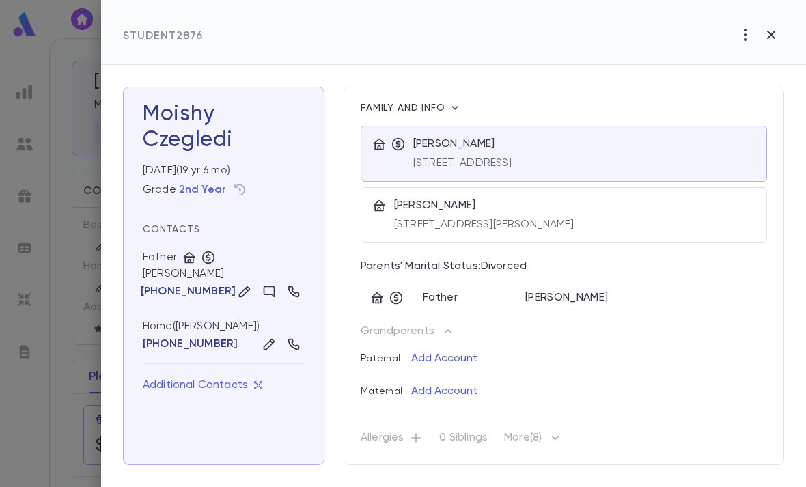
click at [747, 31] on icon "button" at bounding box center [745, 35] width 16 height 16
click at [741, 215] on div at bounding box center [403, 243] width 806 height 487
click at [454, 102] on icon "button" at bounding box center [455, 108] width 14 height 14
click at [527, 132] on li "Edit Guardianship" at bounding box center [508, 131] width 113 height 22
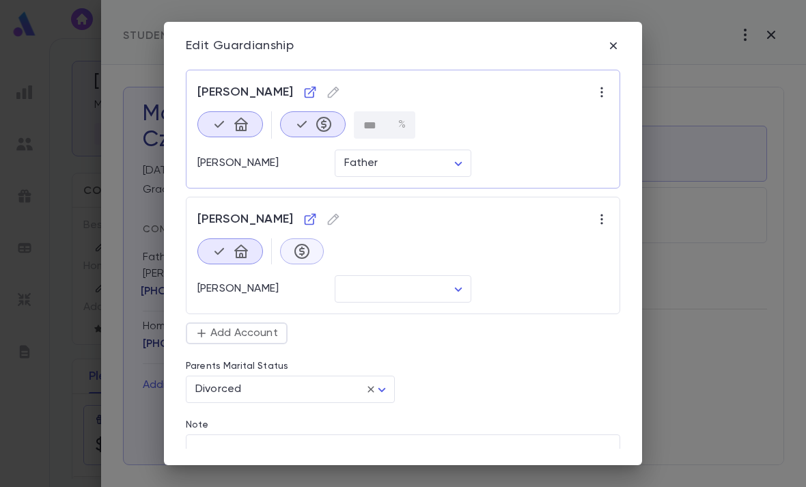
click at [387, 284] on body "[PERSON_NAME] ​ Create [PERSON_NAME] Mrs. Current - Talmid Parent Parent [DEMOG…" at bounding box center [403, 262] width 806 height 449
click at [383, 320] on span "Mother" at bounding box center [406, 319] width 114 height 14
type input "******"
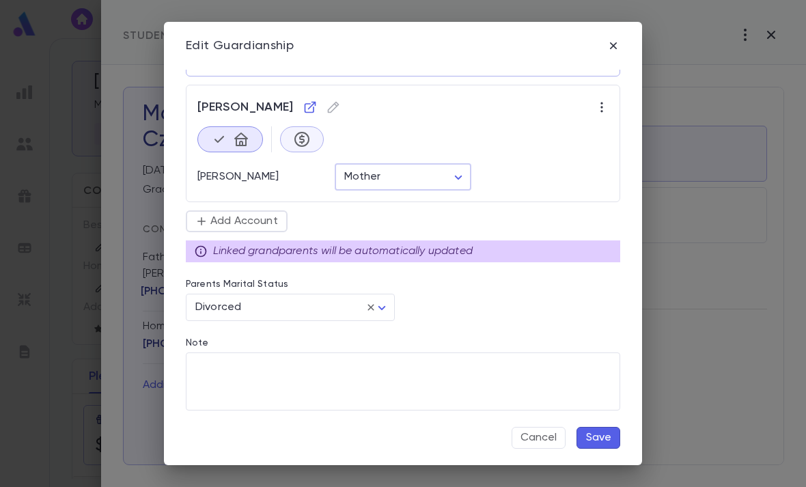
scroll to position [112, 0]
click at [383, 310] on body "[PERSON_NAME] ​ Create [PERSON_NAME] Mrs. Current - Talmid Parent Parent [DEMOG…" at bounding box center [403, 262] width 806 height 449
click at [481, 282] on div at bounding box center [403, 243] width 806 height 487
click at [460, 316] on div "[PERSON_NAME] *** % ​ [PERSON_NAME] Father ****** ​ [PERSON_NAME] [PERSON_NAME]…" at bounding box center [394, 195] width 451 height 508
click at [594, 435] on button "Save" at bounding box center [599, 438] width 44 height 22
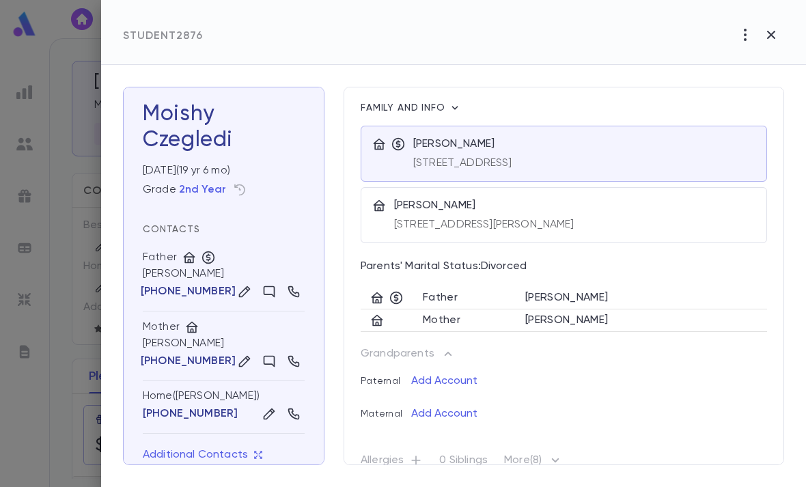
click at [195, 124] on h3 "[PERSON_NAME]" at bounding box center [224, 127] width 162 height 52
click at [456, 104] on icon "button" at bounding box center [455, 108] width 14 height 14
click at [755, 36] on div at bounding box center [403, 243] width 806 height 487
click at [746, 36] on icon "button" at bounding box center [745, 35] width 3 height 12
click at [245, 293] on div at bounding box center [403, 243] width 806 height 487
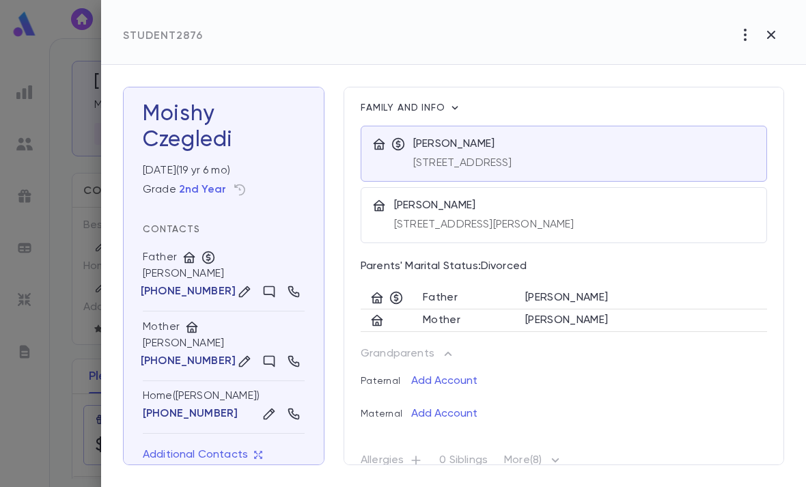
click at [240, 292] on icon "button" at bounding box center [245, 292] width 14 height 14
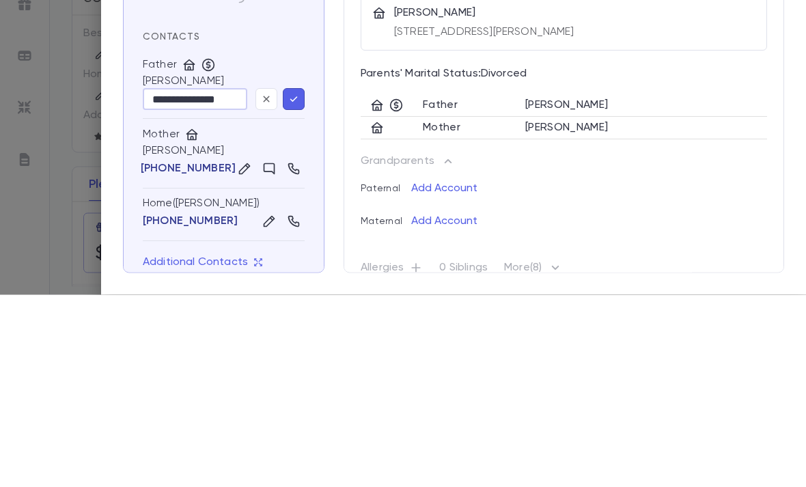
click at [263, 285] on icon "button" at bounding box center [266, 292] width 12 height 14
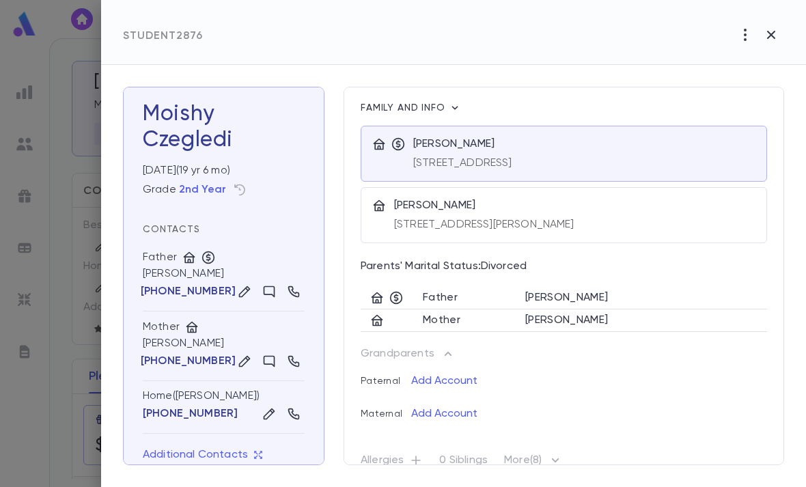
click at [74, 148] on div at bounding box center [403, 243] width 806 height 487
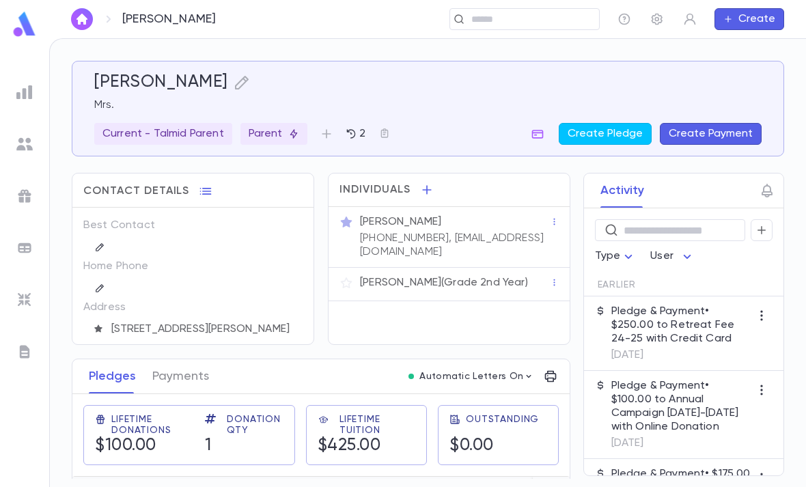
click at [417, 276] on p "[PERSON_NAME] (Grade 2nd Year)" at bounding box center [444, 283] width 168 height 14
